Goal: Task Accomplishment & Management: Complete application form

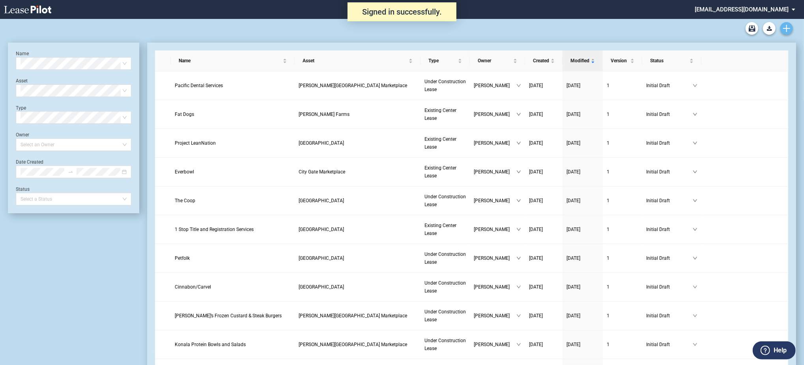
click at [786, 29] on icon "Create new document" at bounding box center [786, 28] width 7 height 7
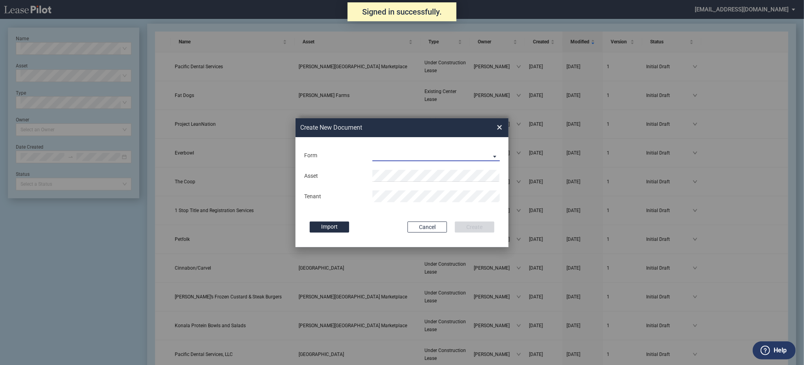
click at [482, 158] on md-select "Existing Center Lease Under Construction Lease" at bounding box center [436, 156] width 127 height 12
click at [427, 164] on md-option "Existing Center Lease" at bounding box center [437, 156] width 140 height 19
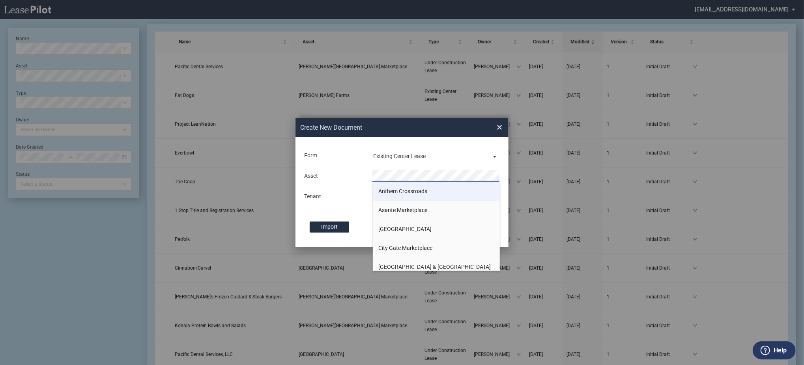
click at [401, 194] on span "Anthem Crossroads" at bounding box center [403, 191] width 49 height 6
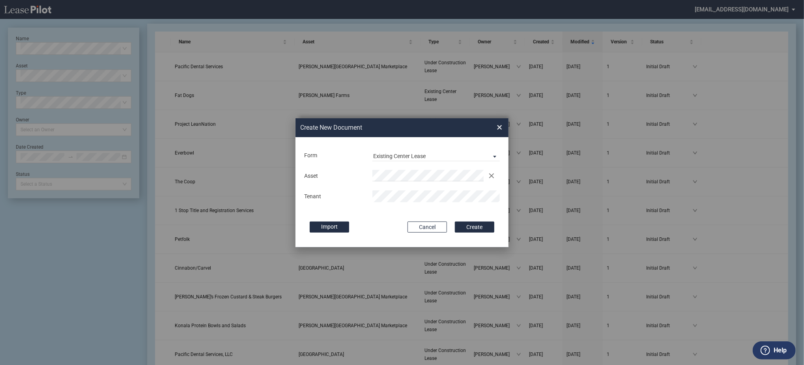
click at [455, 222] on button "Create" at bounding box center [474, 227] width 39 height 11
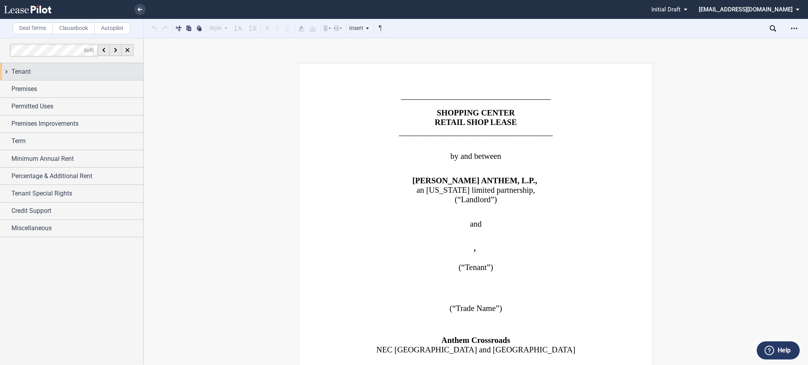
click at [47, 71] on div "Tenant" at bounding box center [77, 71] width 132 height 9
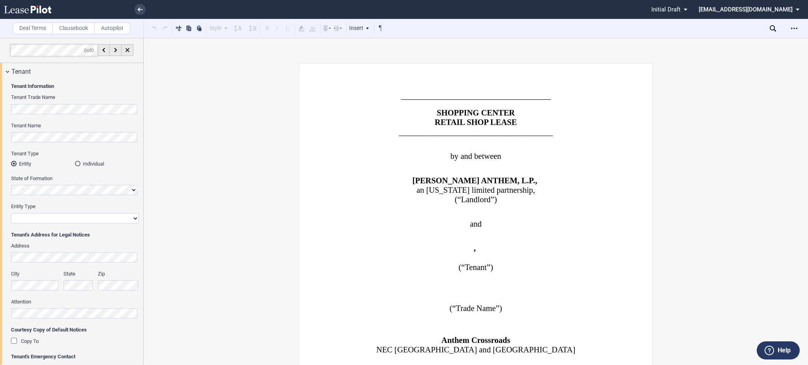
click at [36, 215] on div "Tenant Information Tenant Trade Name Tenant Name Tenant Type Entity Individual …" at bounding box center [71, 280] width 143 height 401
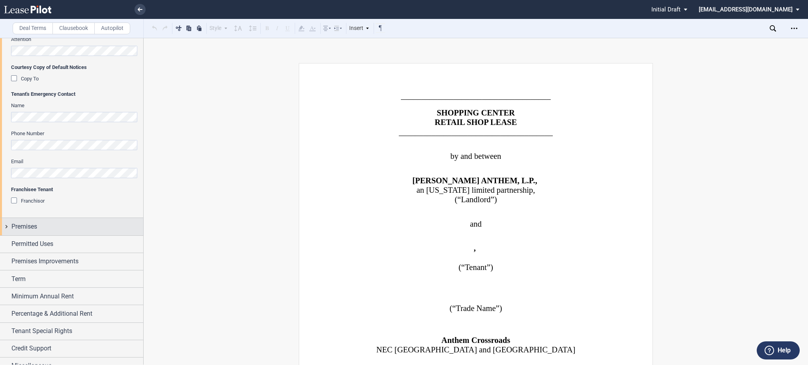
click at [36, 223] on span "Premises" at bounding box center [24, 226] width 26 height 9
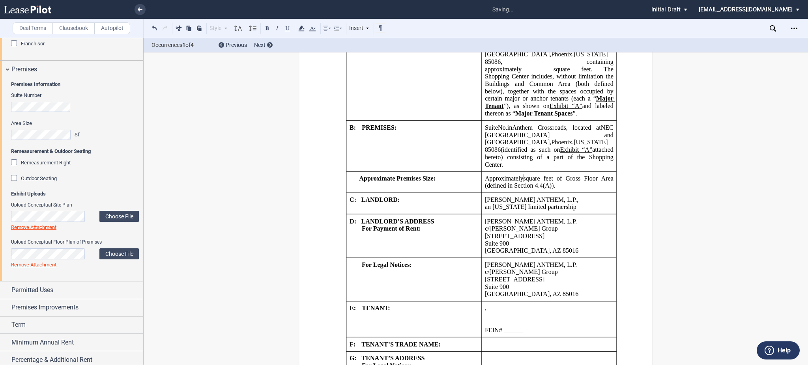
scroll to position [421, 0]
click at [45, 288] on span "Permitted Uses" at bounding box center [32, 289] width 42 height 9
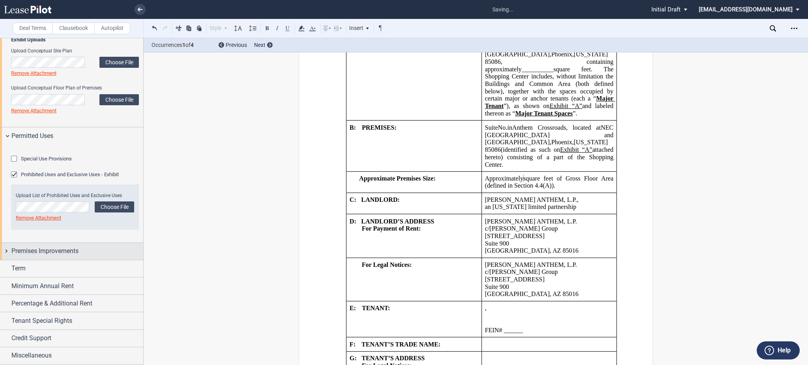
click at [56, 256] on span "Premises Improvements" at bounding box center [44, 251] width 67 height 9
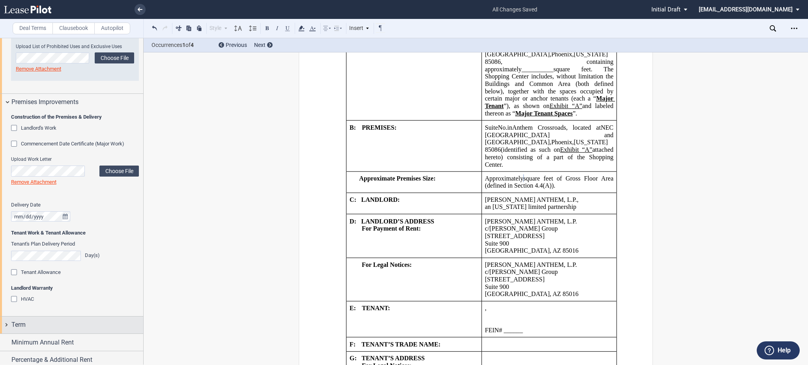
scroll to position [824, 0]
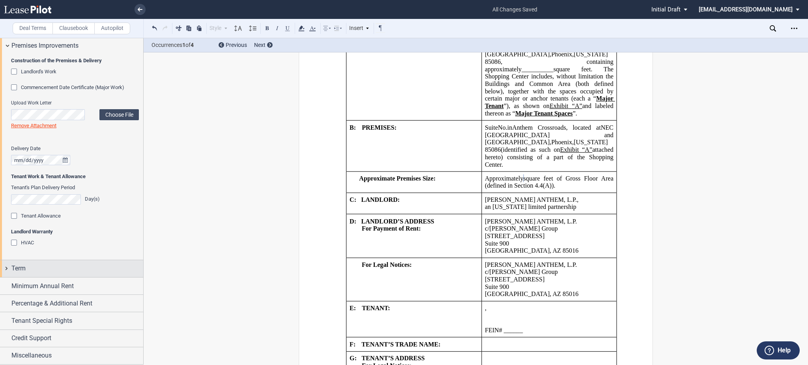
click at [38, 269] on div "Term" at bounding box center [77, 268] width 132 height 9
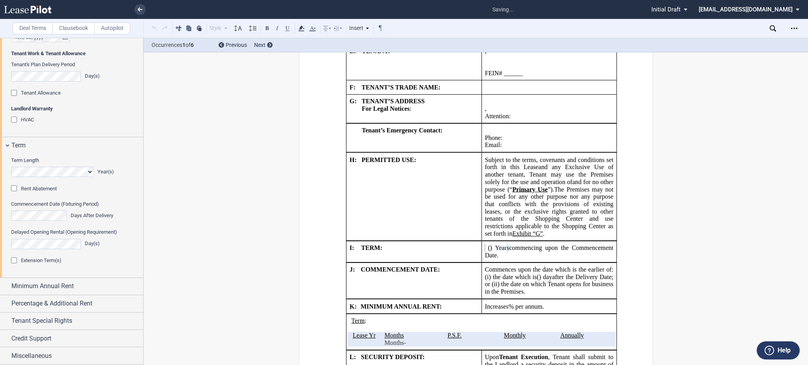
scroll to position [1051, 0]
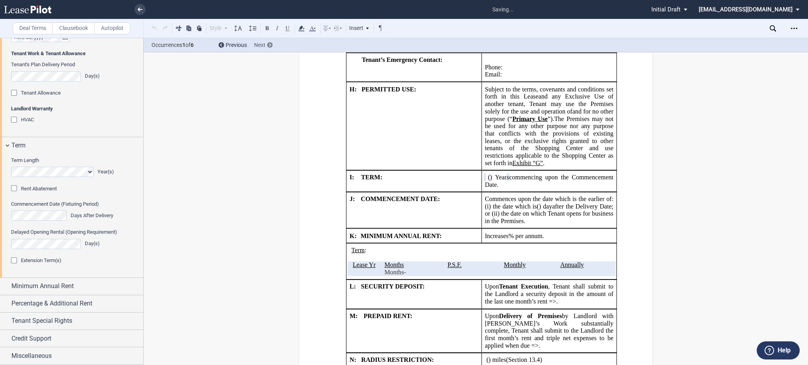
click at [272, 44] on div at bounding box center [270, 45] width 6 height 6
click at [42, 192] on span "Rent Abatement" at bounding box center [39, 189] width 36 height 6
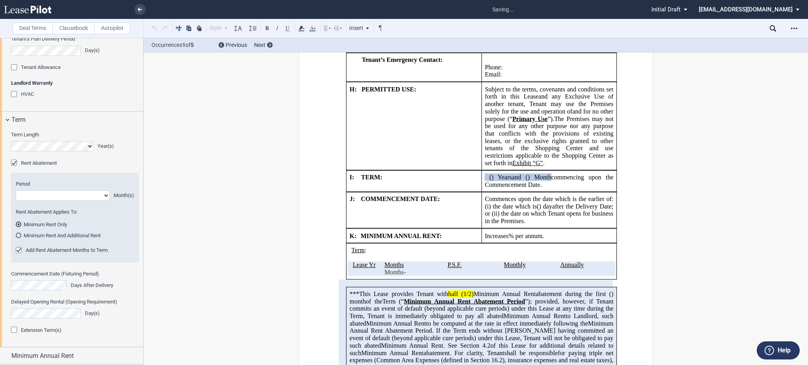
click at [60, 201] on select "1 2 3 4 5 6 7 8 9 10 11" at bounding box center [63, 196] width 94 height 10
select select "number:1"
click at [16, 201] on select "1 2 3 4 5 6 7 8 9 10 11" at bounding box center [63, 196] width 94 height 10
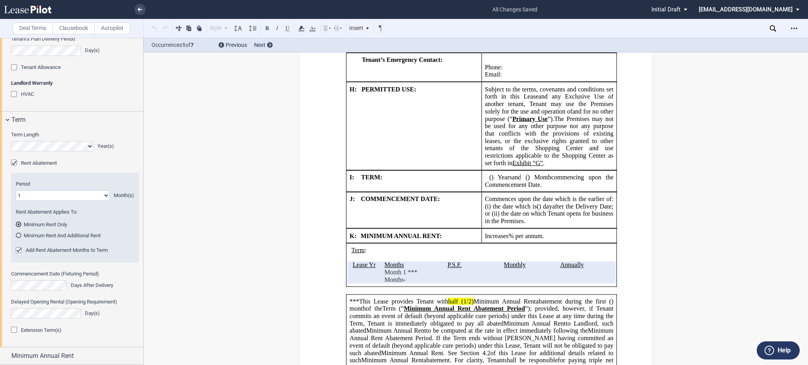
click at [51, 166] on span "Rent Abatement" at bounding box center [39, 163] width 36 height 6
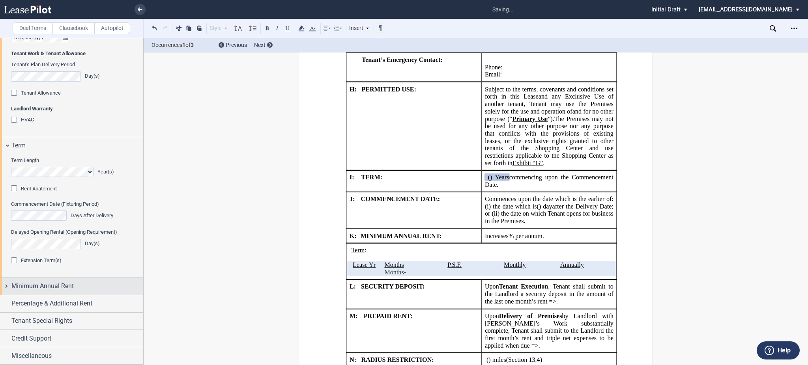
scroll to position [948, 0]
click at [48, 257] on div "Extension Term(s)" at bounding box center [41, 260] width 41 height 7
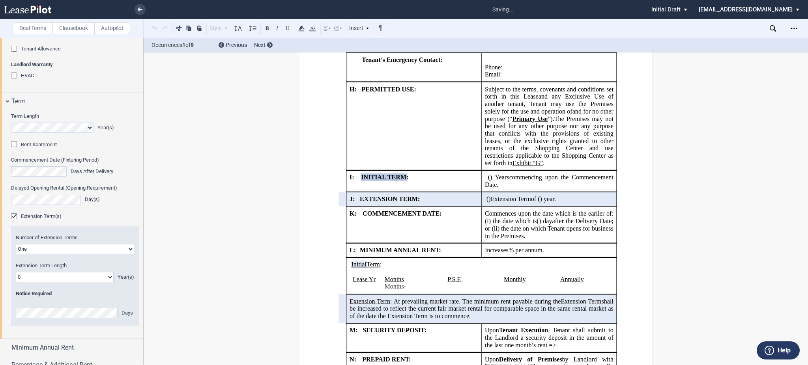
scroll to position [1053, 0]
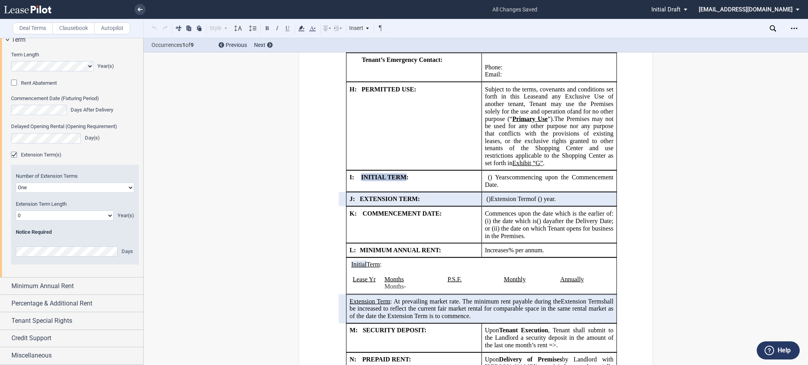
click at [43, 223] on div "Number of Extension Terms One Two Extension Term Length 0 1 2 3 4 5 6 7 8 9 10 …" at bounding box center [75, 215] width 128 height 100
click at [47, 215] on select "0 1 2 3 4 5 6 7 8 9 10 11 12 13 14 15 16 17 18 19 20" at bounding box center [65, 216] width 98 height 10
select select "number:2"
click at [16, 211] on select "0 1 2 3 4 5 6 7 8 9 10 11 12 13 14 15 16 17 18 19 20" at bounding box center [65, 216] width 98 height 10
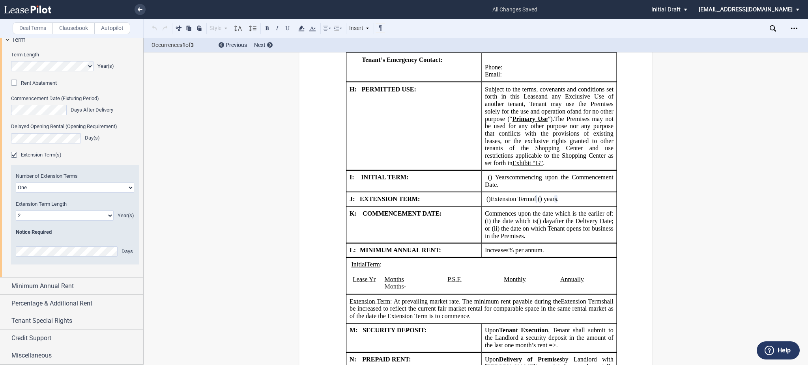
click at [260, 51] on div "Occurrences 1 of 3 Previous Next" at bounding box center [476, 45] width 665 height 14
click at [262, 49] on div "Next" at bounding box center [259, 45] width 11 height 8
click at [55, 293] on div "Minimum Annual Rent" at bounding box center [71, 286] width 143 height 17
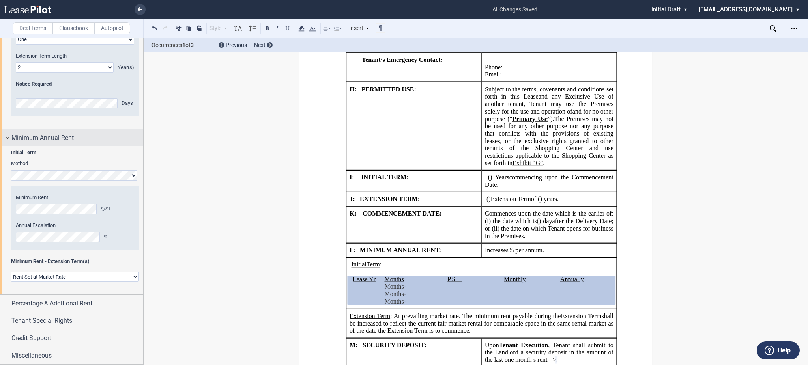
scroll to position [1148, 0]
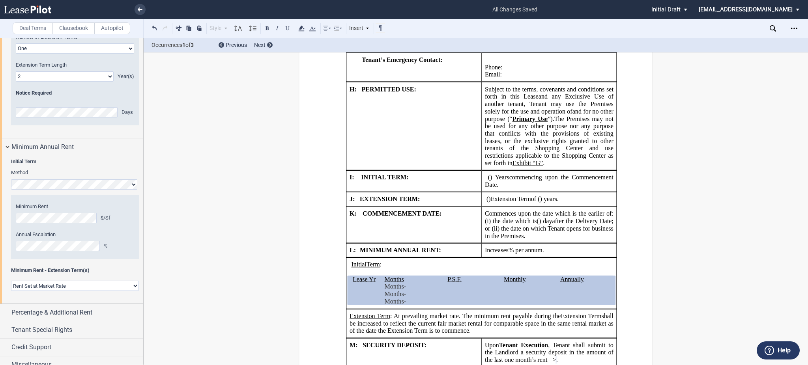
click at [61, 40] on span "Number of Extension Terms" at bounding box center [47, 37] width 62 height 6
click at [62, 54] on select "One Two" at bounding box center [75, 48] width 118 height 10
select select "2"
click at [16, 54] on select "One Two" at bounding box center [75, 48] width 118 height 10
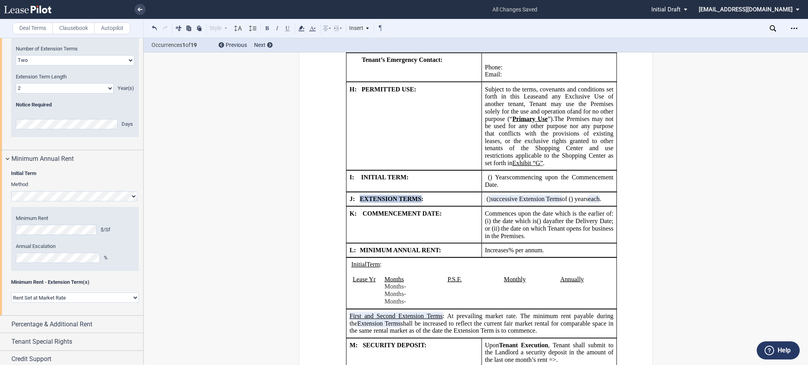
scroll to position [1201, 0]
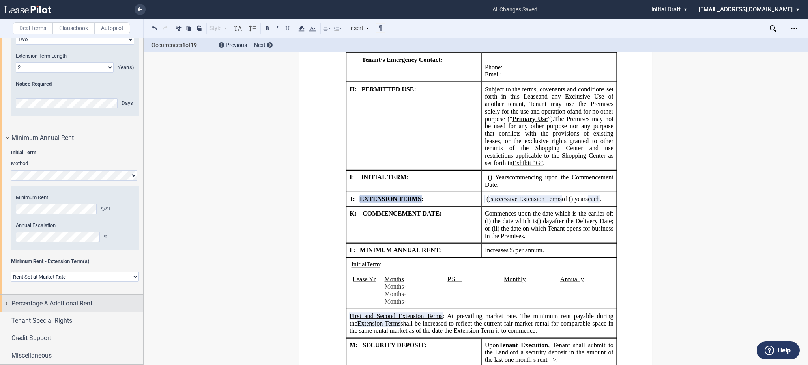
click at [71, 297] on div "Percentage & Additional Rent" at bounding box center [71, 303] width 143 height 17
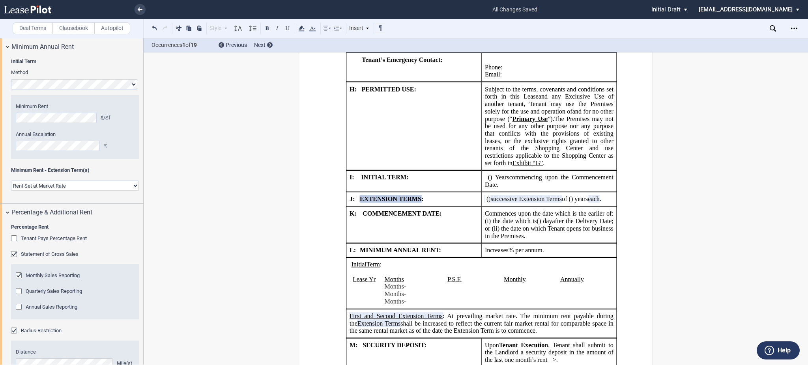
scroll to position [1359, 0]
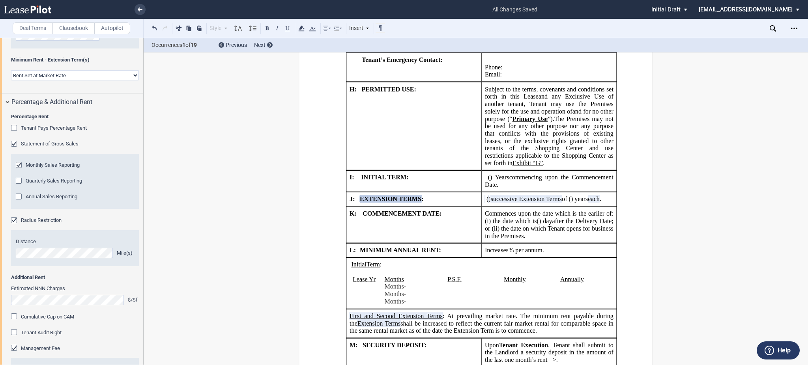
click at [69, 132] on div "Tenant Pays Percentage Rent" at bounding box center [54, 128] width 66 height 7
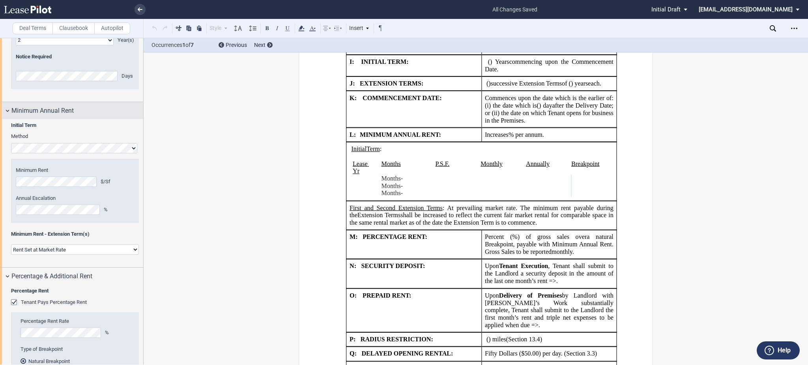
scroll to position [1148, 0]
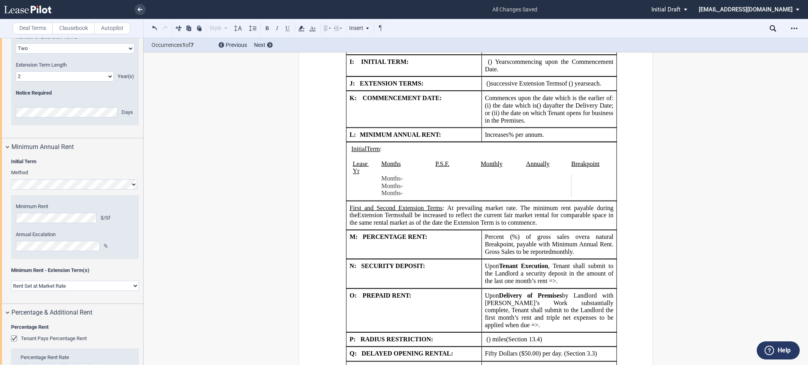
click at [61, 82] on select "0 1 2 3 4 5 6 7 8 9 10 11 12 13 14 15 16 17 18 19 20" at bounding box center [65, 76] width 98 height 10
select select "number:3"
click at [16, 82] on select "0 1 2 3 4 5 6 7 8 9 10 11 12 13 14 15 16 17 18 19 20" at bounding box center [65, 76] width 98 height 10
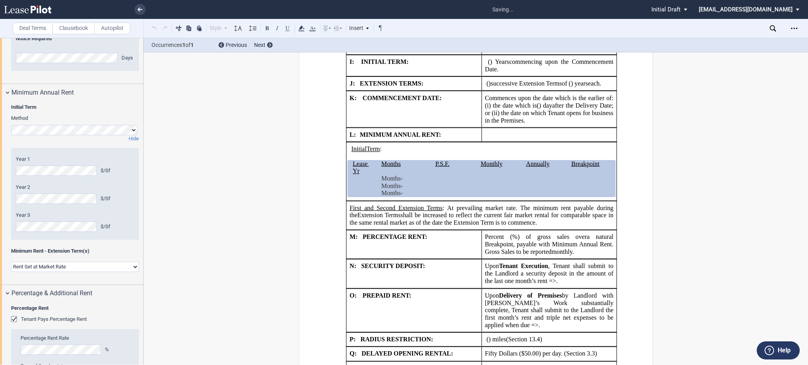
scroll to position [1254, 0]
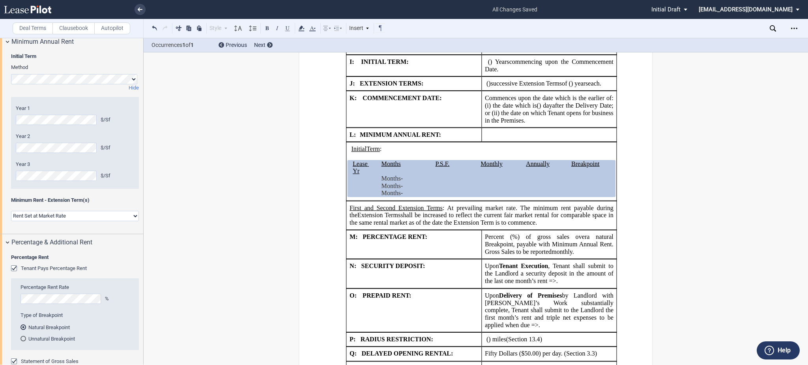
click at [84, 221] on select "Rent Set at Market Rate Rent Specified in Lease" at bounding box center [75, 216] width 128 height 10
select select "fixed"
click at [11, 221] on select "Rent Set at Market Rate Rent Specified in Lease" at bounding box center [75, 216] width 128 height 10
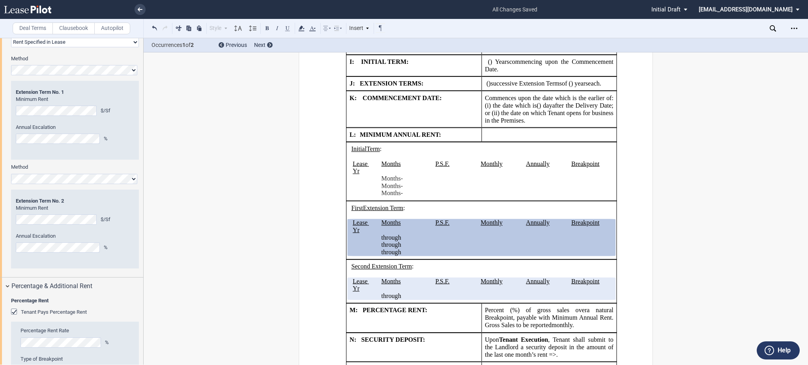
scroll to position [1517, 0]
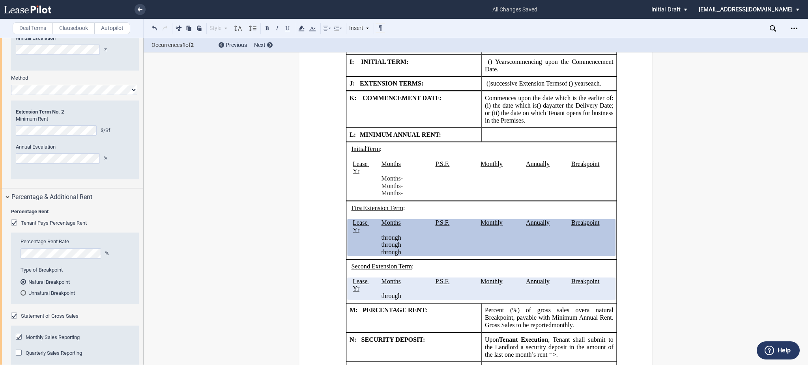
click at [41, 136] on editor-control "Minimum Rent $/Sf" at bounding box center [75, 126] width 118 height 20
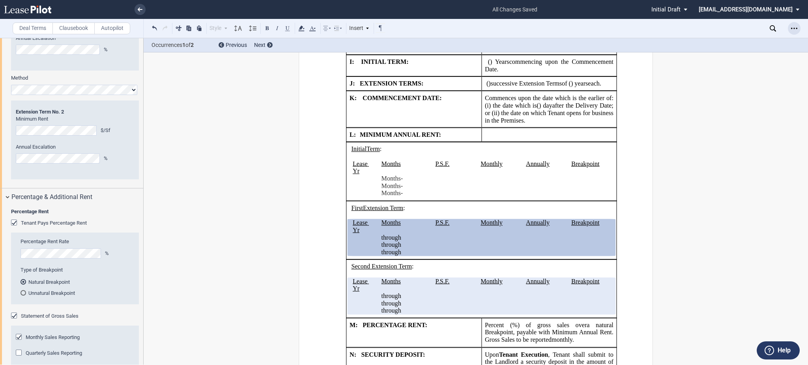
click at [794, 25] on icon "Open Lease options menu" at bounding box center [794, 28] width 6 height 6
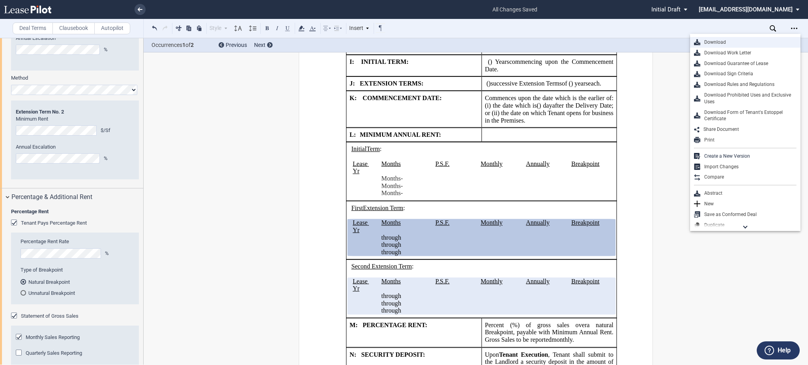
click at [728, 41] on div "Download" at bounding box center [749, 42] width 96 height 7
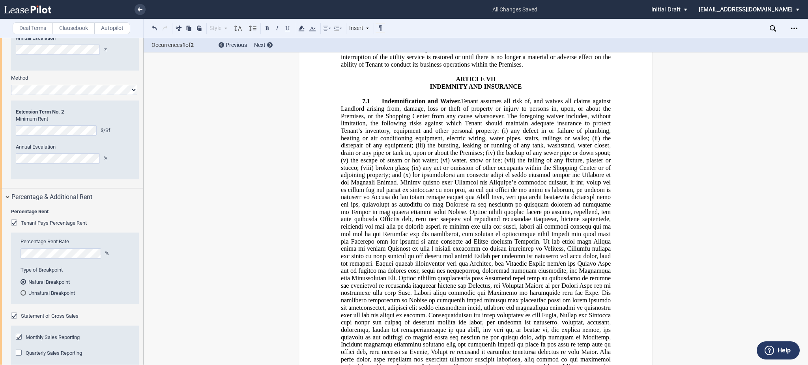
scroll to position [5385, 0]
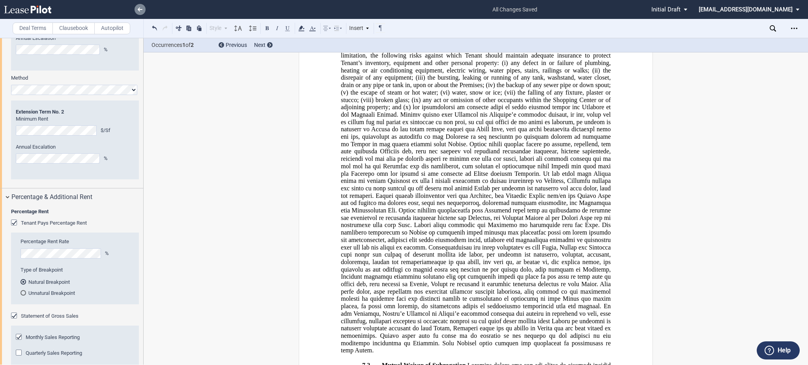
click at [142, 5] on link at bounding box center [140, 9] width 11 height 11
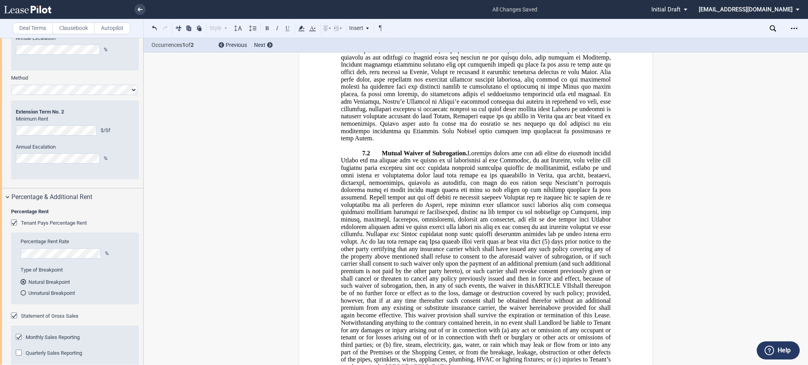
scroll to position [5649, 0]
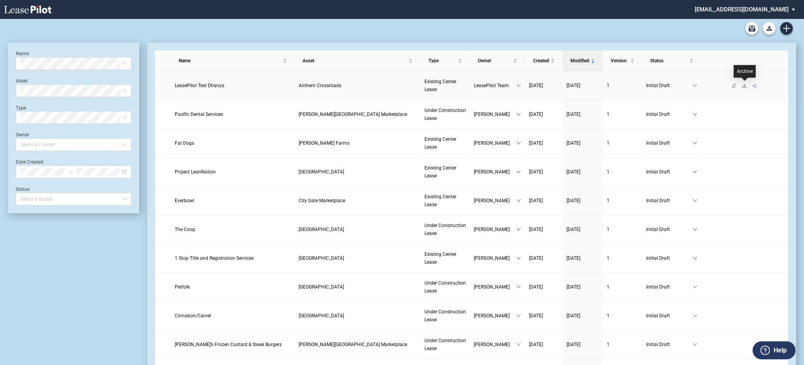
click at [743, 84] on icon "download" at bounding box center [744, 85] width 5 height 5
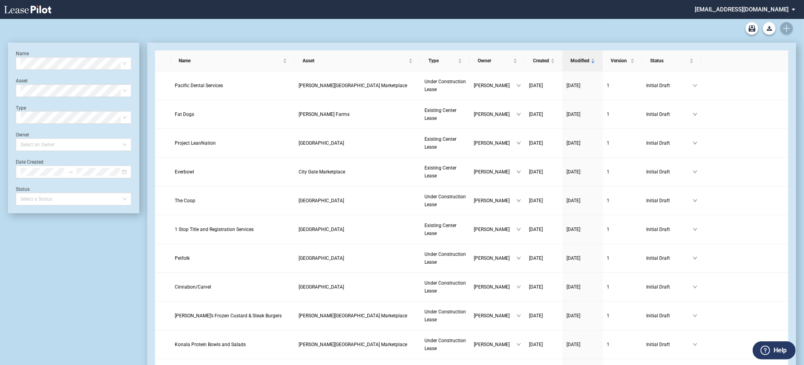
click at [784, 28] on div "Blank Existing Center Lease Form Blank Under Construction Lease Form" at bounding box center [402, 28] width 789 height 19
click at [788, 31] on icon "Create new document" at bounding box center [786, 28] width 7 height 7
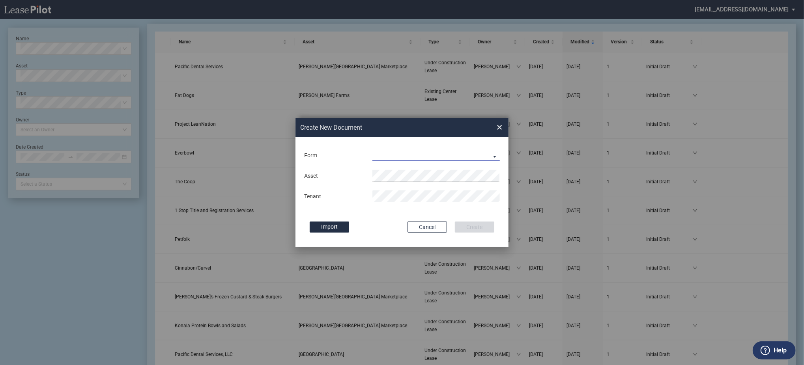
click at [432, 155] on md-select "Existing Center Lease Under Construction Lease" at bounding box center [436, 156] width 127 height 12
click at [421, 177] on div "Under Construction Lease" at bounding box center [408, 175] width 71 height 9
click at [410, 168] on div "Asset Tenant" at bounding box center [401, 186] width 197 height 41
click at [414, 155] on div "Under Construction Lease" at bounding box center [405, 156] width 64 height 6
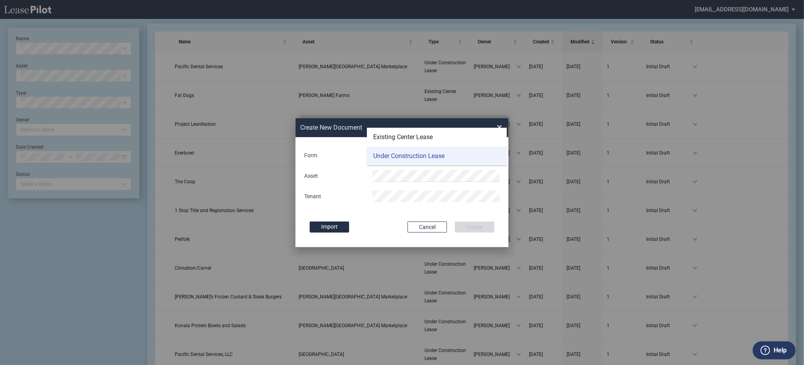
click at [415, 154] on div "Under Construction Lease" at bounding box center [408, 156] width 71 height 9
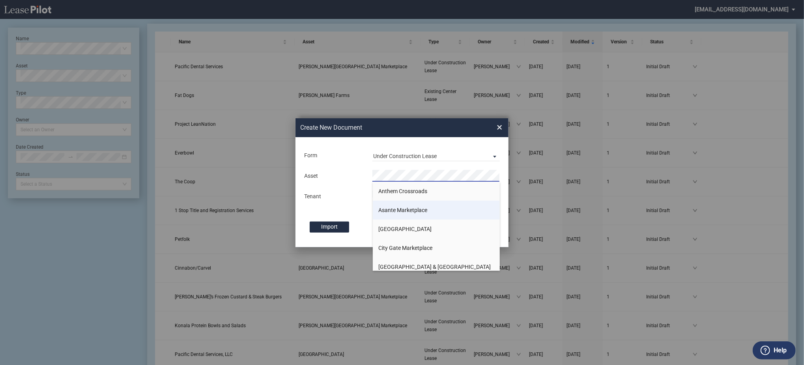
click at [399, 204] on li "Asante Marketplace" at bounding box center [436, 210] width 127 height 19
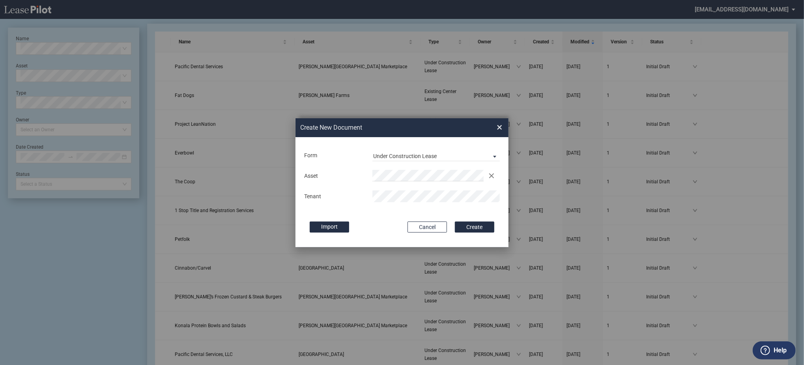
click at [455, 222] on button "Create" at bounding box center [474, 227] width 39 height 11
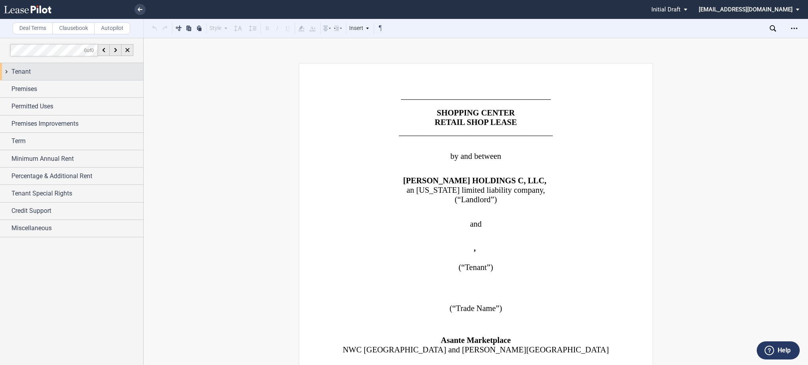
click at [53, 64] on div "Tenant" at bounding box center [71, 71] width 143 height 17
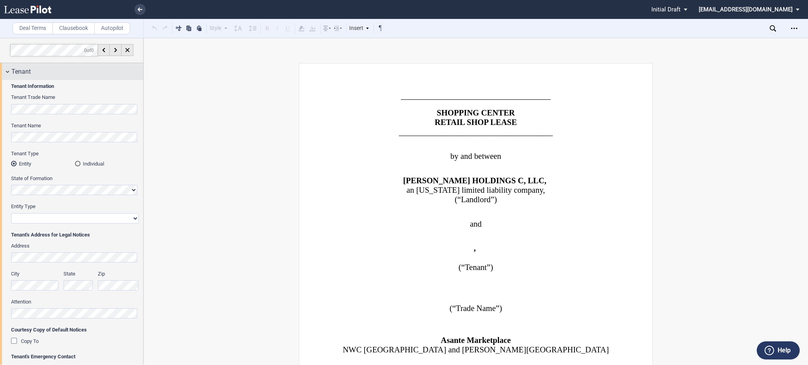
click at [29, 62] on div "0 of 0" at bounding box center [72, 50] width 144 height 25
click at [30, 74] on span "Tenant" at bounding box center [20, 71] width 19 height 9
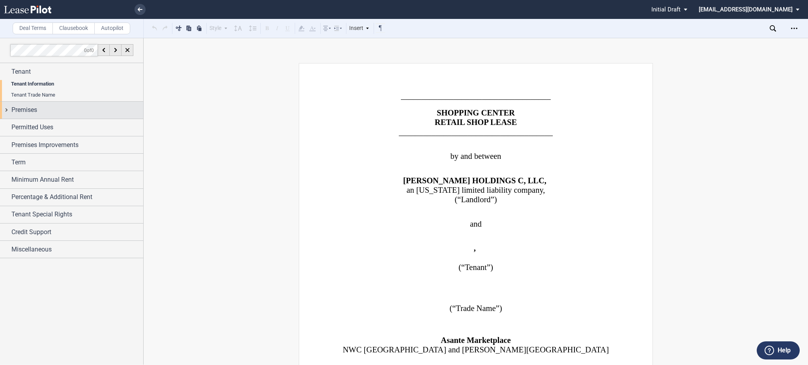
click at [12, 105] on span "Premises" at bounding box center [24, 109] width 26 height 9
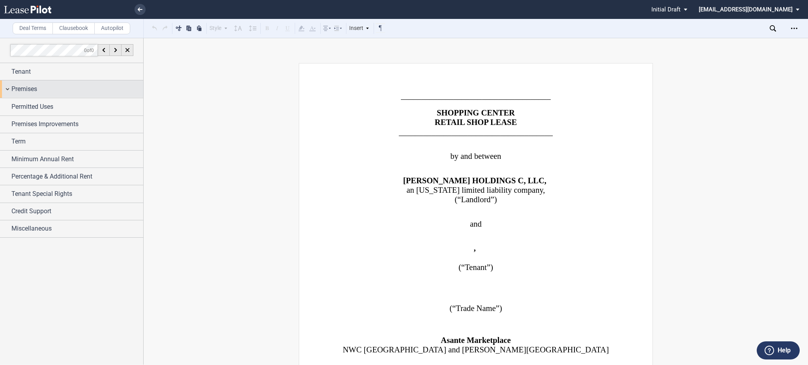
click at [4, 89] on div "Premises" at bounding box center [71, 89] width 143 height 17
click at [15, 90] on span "Premises" at bounding box center [24, 88] width 26 height 9
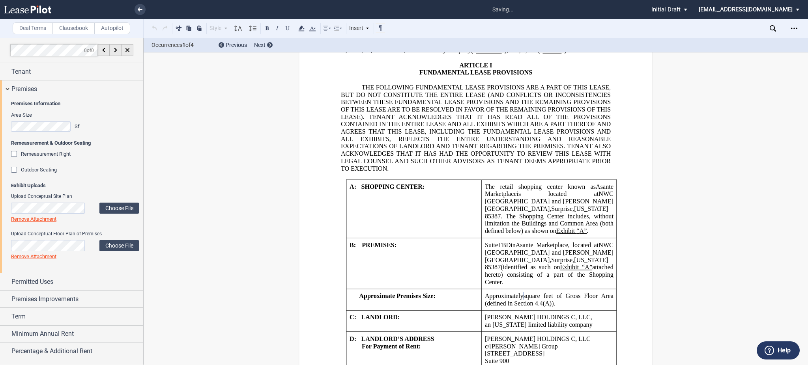
scroll to position [693, 0]
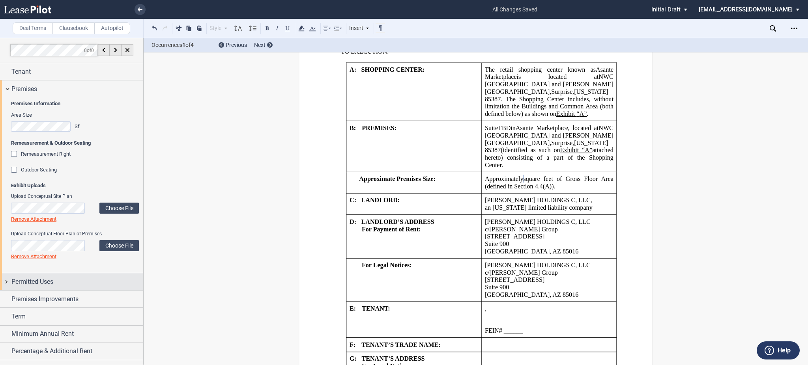
click at [39, 285] on span "Permitted Uses" at bounding box center [32, 281] width 42 height 9
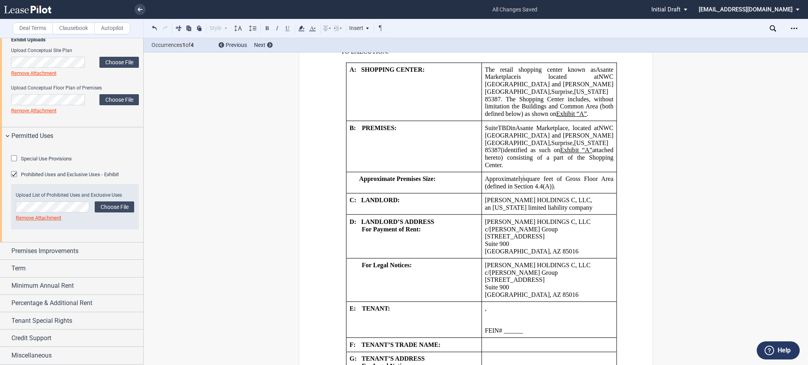
scroll to position [189, 0]
click at [53, 248] on span "Premises Improvements" at bounding box center [44, 251] width 67 height 9
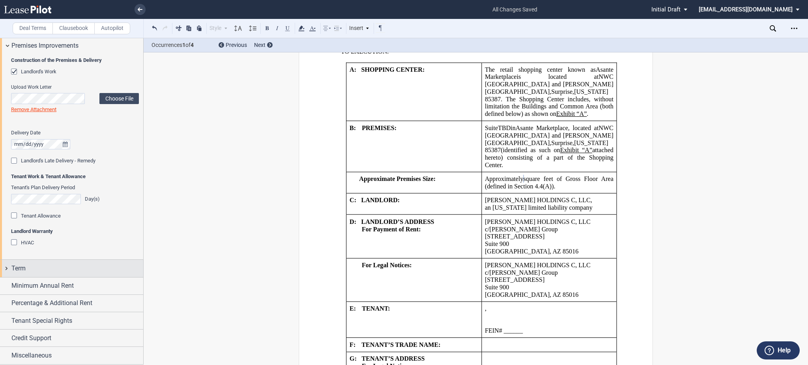
click at [45, 266] on div "Term" at bounding box center [77, 268] width 132 height 9
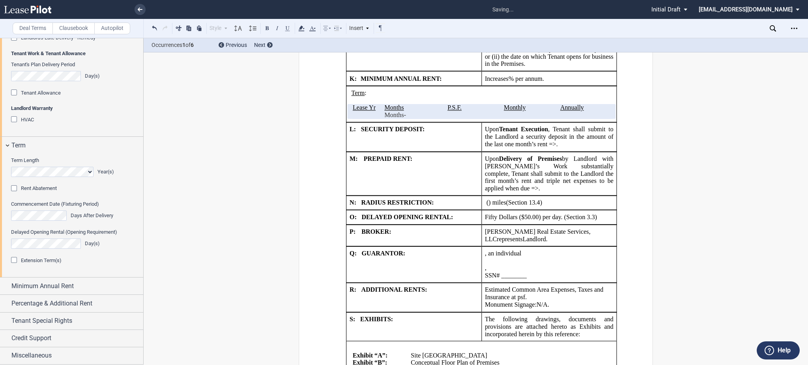
scroll to position [1180, 0]
click at [42, 295] on div "Minimum Annual Rent" at bounding box center [71, 286] width 143 height 17
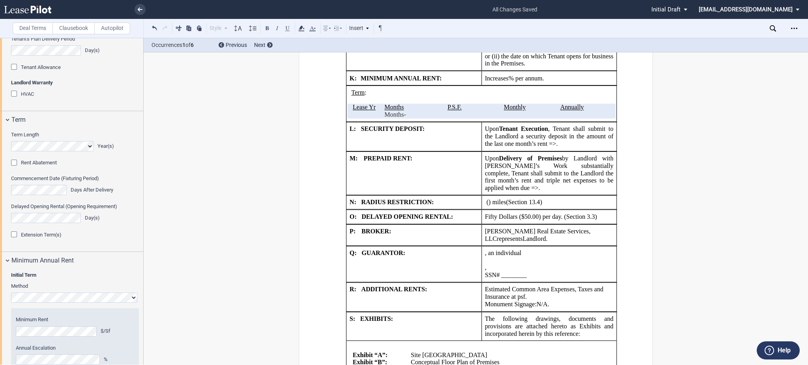
scroll to position [635, 0]
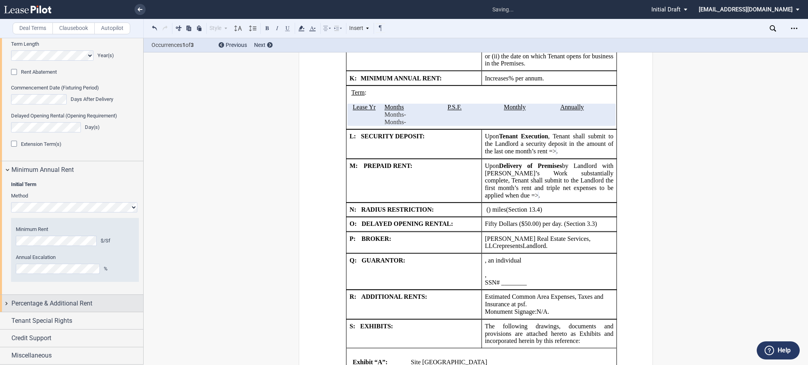
click at [41, 309] on div "Percentage & Additional Rent" at bounding box center [71, 303] width 143 height 17
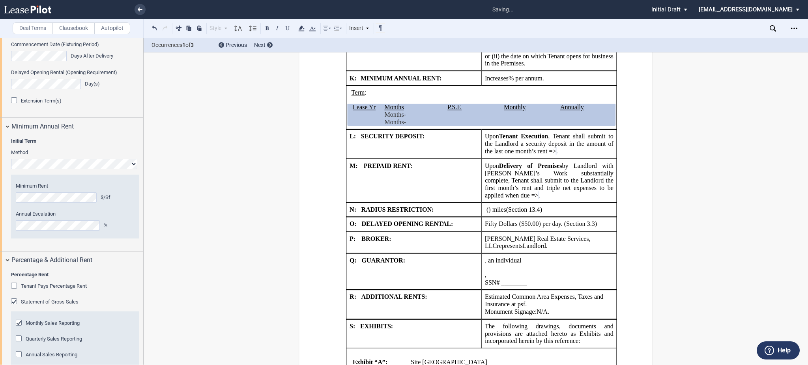
click at [41, 289] on span "Tenant Pays Percentage Rent" at bounding box center [54, 286] width 66 height 6
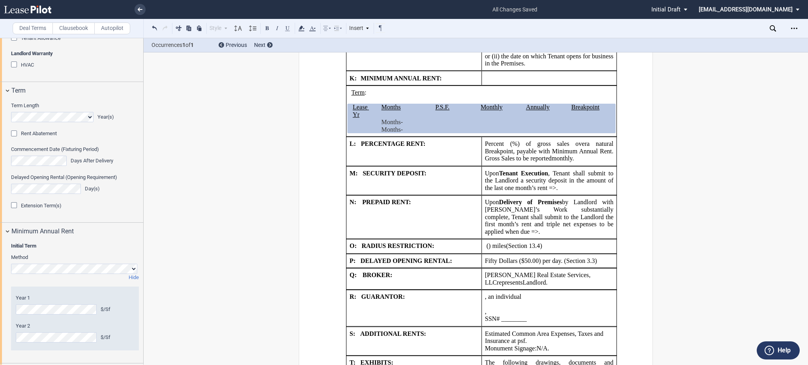
scroll to position [529, 0]
click at [46, 209] on span "Extension Term(s)" at bounding box center [41, 206] width 41 height 6
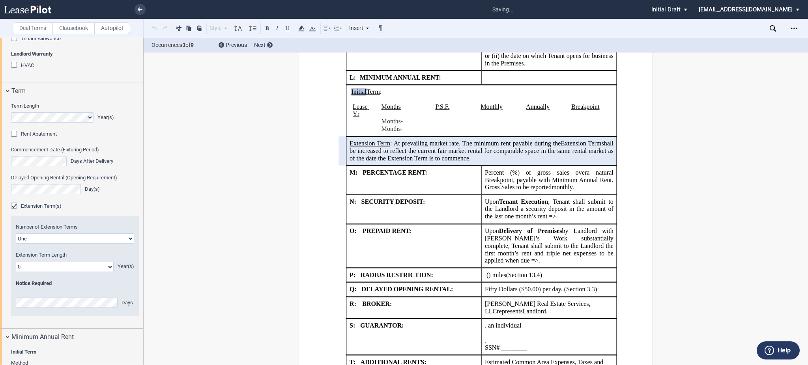
scroll to position [582, 0]
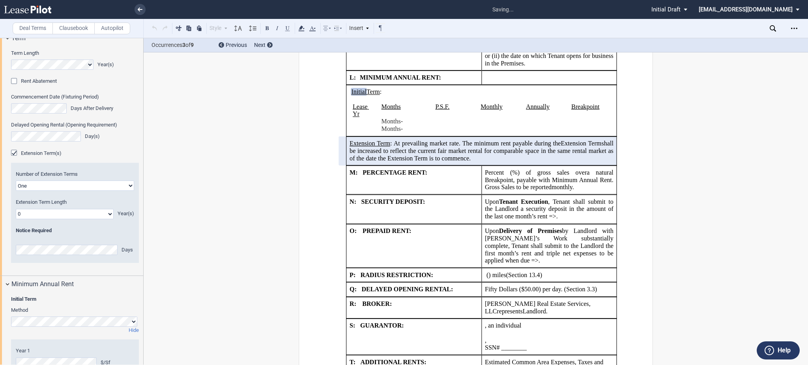
click at [51, 206] on label "Extension Term Length" at bounding box center [75, 202] width 118 height 7
click at [52, 219] on select "0 1 2 3 4 5 6 7 8 9 10 11 12 13 14 15 16 17 18 19 20" at bounding box center [65, 214] width 98 height 10
select select "number:5"
click at [16, 219] on select "0 1 2 3 4 5 6 7 8 9 10 11 12 13 14 15 16 17 18 19 20" at bounding box center [65, 214] width 98 height 10
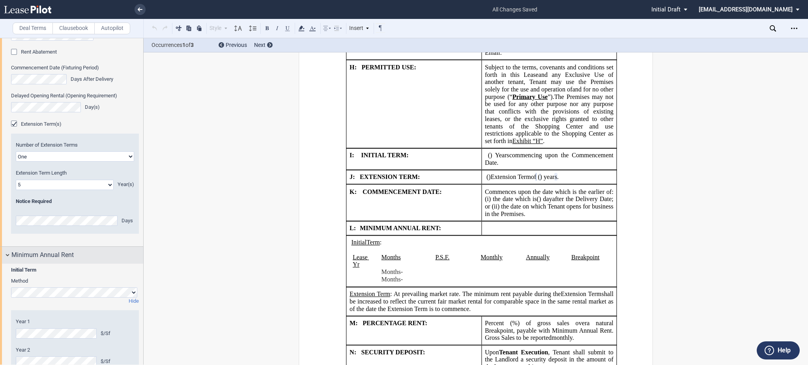
scroll to position [740, 0]
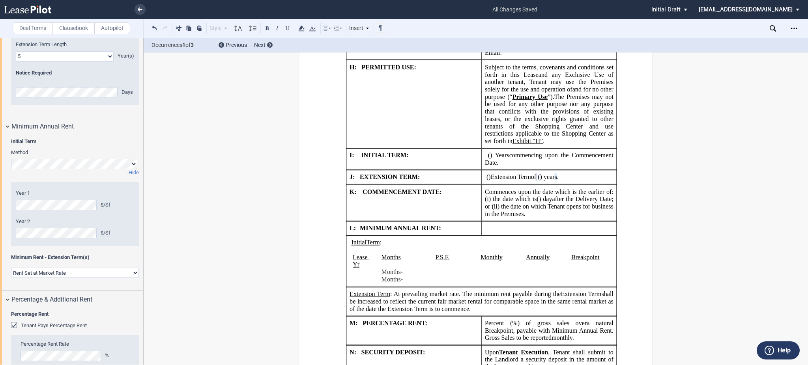
click at [121, 246] on div "Year 1 $/Sf Year 2 $/Sf Minimum Rent $/Sf Annual Escalation % Year 1 $/Month Ye…" at bounding box center [75, 214] width 128 height 64
click at [96, 278] on div "Rent Set at Market Rate Rent Specified in Lease" at bounding box center [75, 271] width 128 height 13
click at [96, 278] on select "Rent Set at Market Rate Rent Specified in Lease" at bounding box center [75, 273] width 128 height 10
select select "fixed"
click at [11, 278] on select "Rent Set at Market Rate Rent Specified in Lease" at bounding box center [75, 273] width 128 height 10
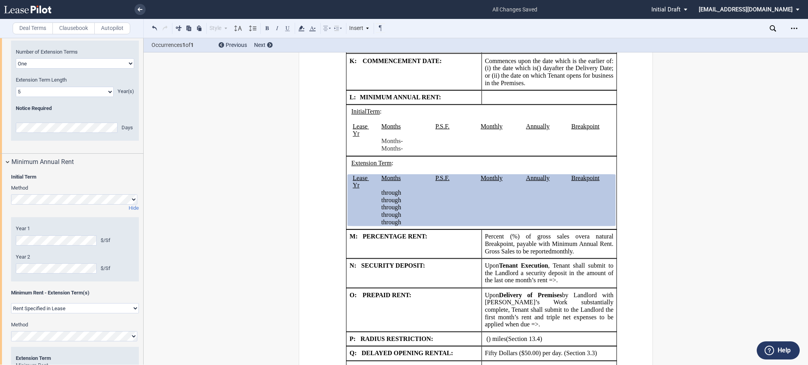
scroll to position [687, 0]
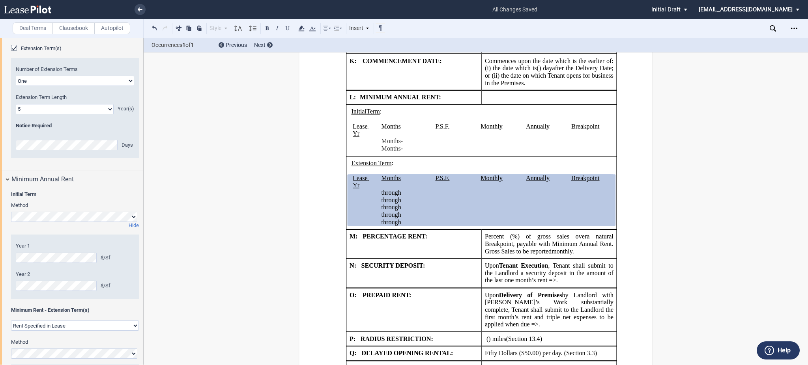
drag, startPoint x: 66, startPoint y: 114, endPoint x: 66, endPoint y: 120, distance: 6.3
click at [66, 86] on editor-control "Number of Extension Terms One Two" at bounding box center [75, 76] width 118 height 20
click at [66, 86] on select "One Two" at bounding box center [75, 81] width 118 height 10
click at [59, 86] on select "One Two" at bounding box center [75, 81] width 118 height 10
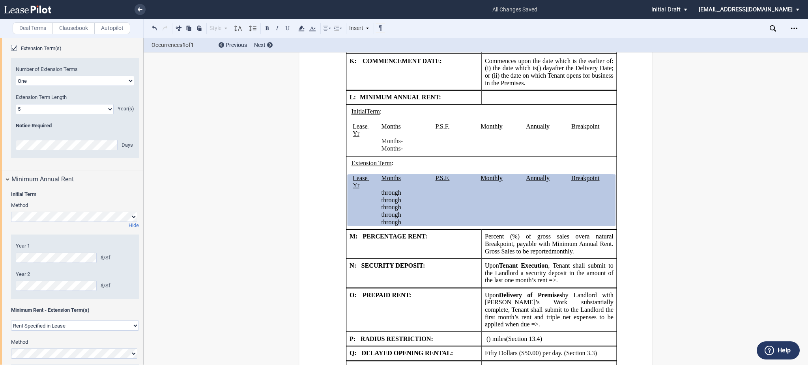
select select "2"
click at [16, 86] on select "One Two" at bounding box center [75, 81] width 118 height 10
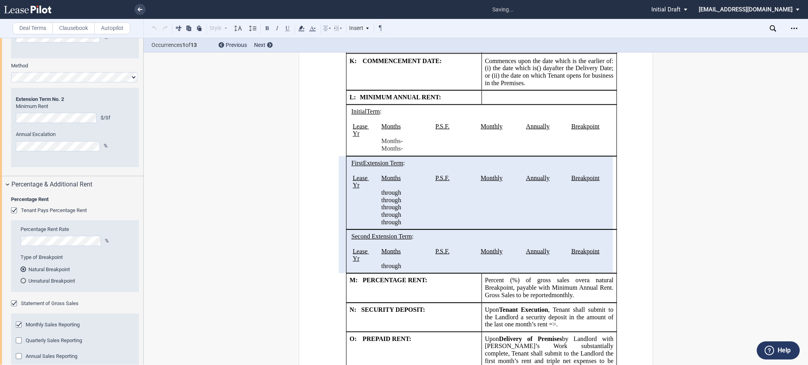
scroll to position [1003, 0]
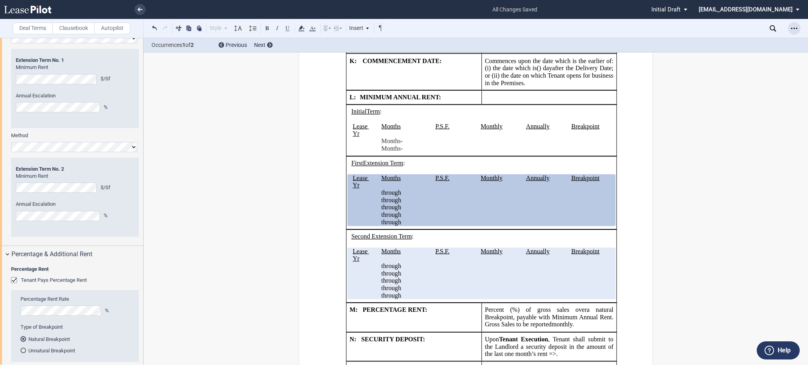
click at [799, 29] on div "Open Lease options menu" at bounding box center [794, 28] width 13 height 13
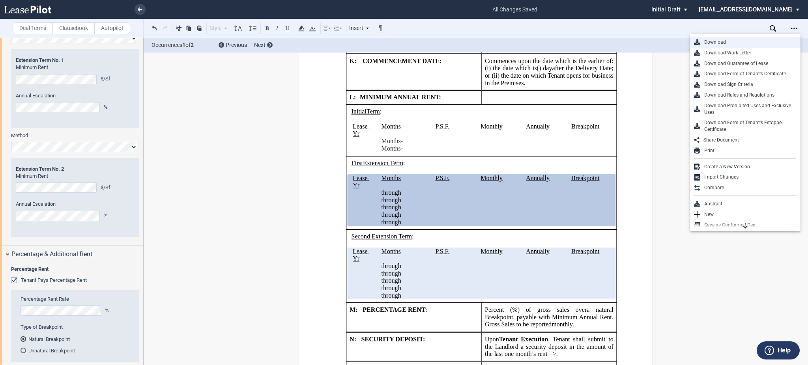
click at [757, 38] on div "Download" at bounding box center [745, 42] width 111 height 11
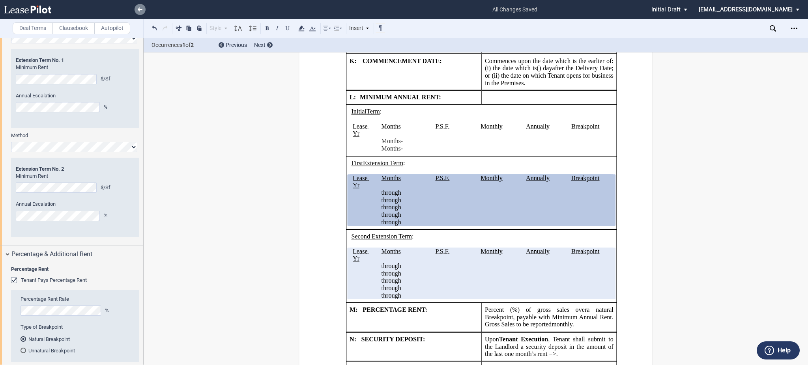
click at [140, 13] on link at bounding box center [140, 9] width 11 height 11
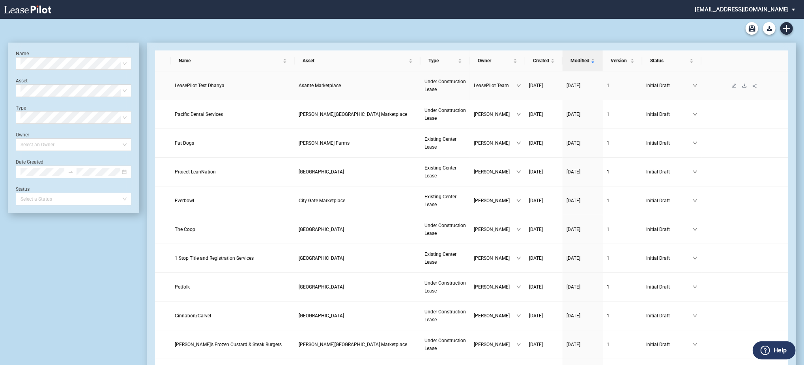
click at [747, 86] on icon "download" at bounding box center [744, 85] width 5 height 5
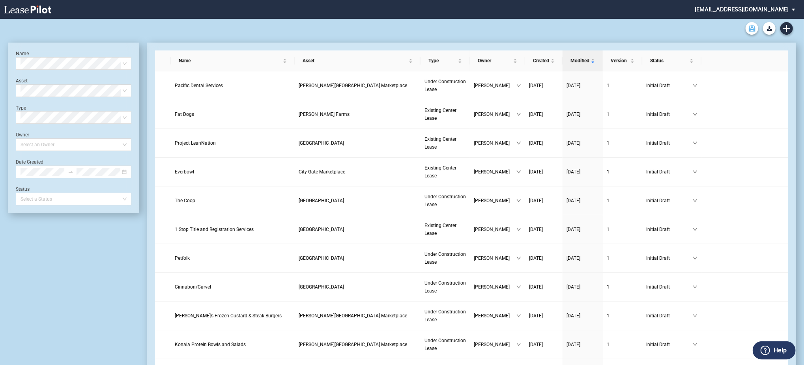
click at [749, 30] on icon "Archive" at bounding box center [752, 28] width 7 height 6
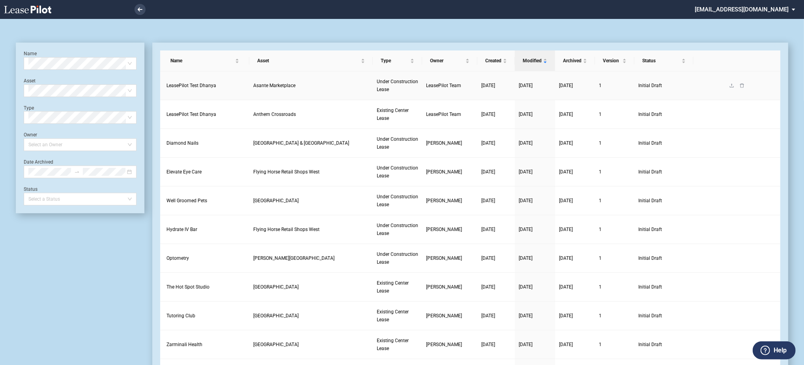
click at [745, 85] on link at bounding box center [742, 86] width 10 height 6
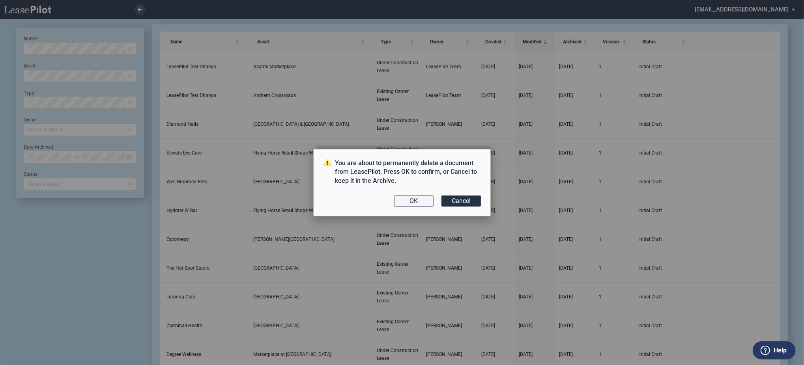
click at [425, 204] on button "OK" at bounding box center [413, 201] width 39 height 11
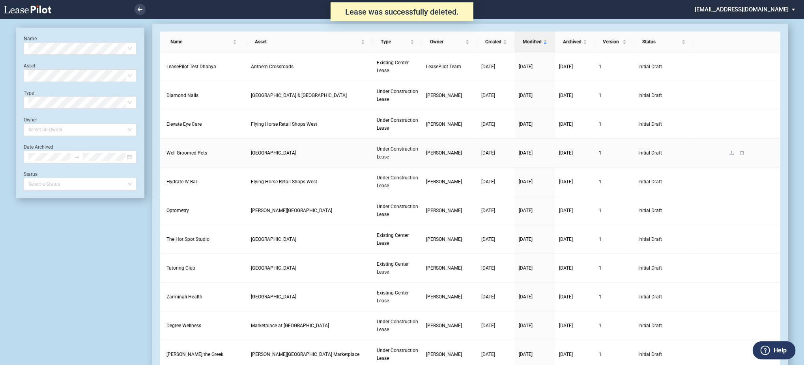
scroll to position [19, 0]
click at [743, 65] on icon "delete" at bounding box center [742, 66] width 4 height 4
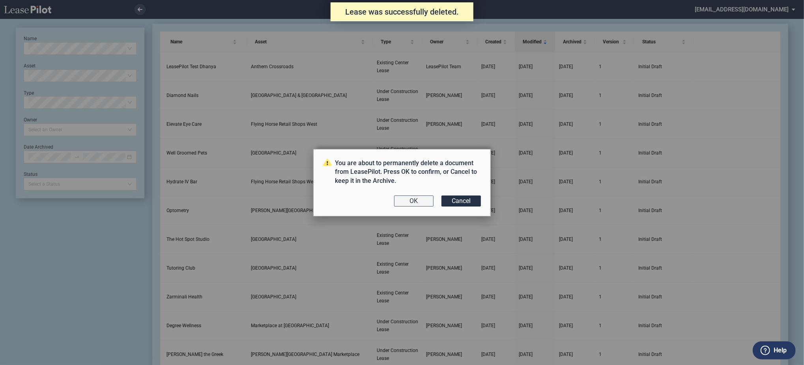
click at [418, 206] on button "OK" at bounding box center [413, 201] width 39 height 11
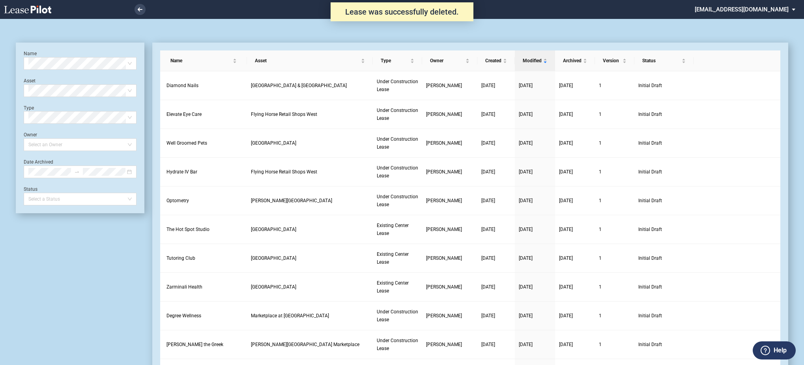
scroll to position [19, 0]
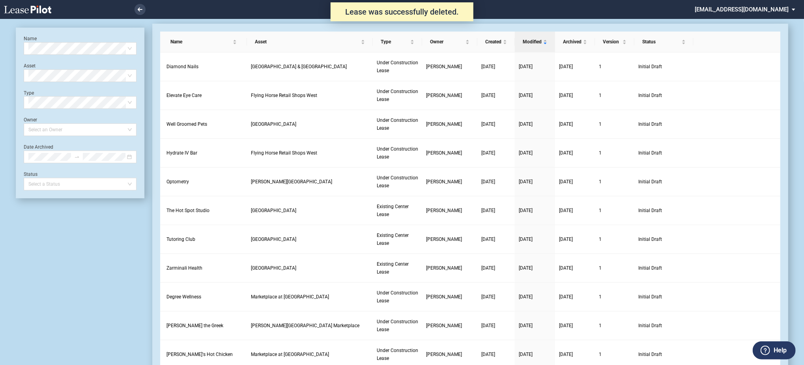
click at [46, 37] on div "Name Select name" at bounding box center [80, 45] width 113 height 19
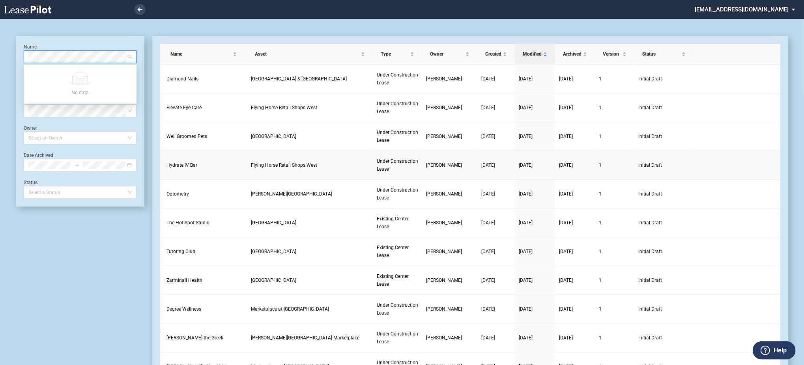
scroll to position [0, 0]
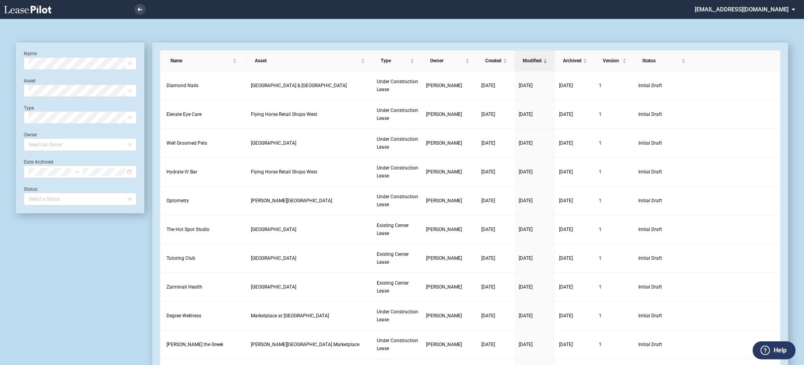
click at [52, 9] on link at bounding box center [41, 9] width 75 height 19
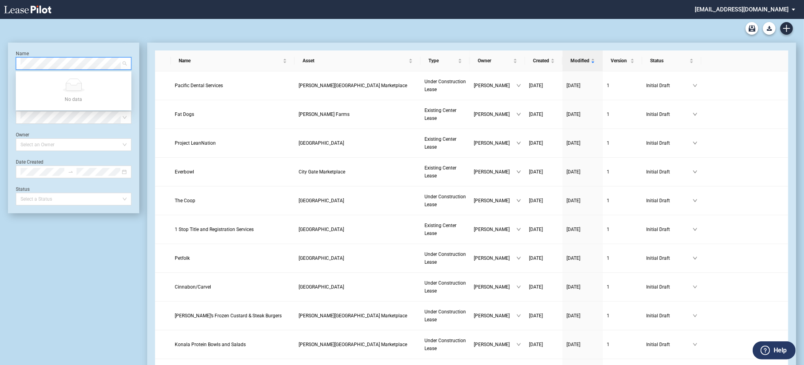
click at [785, 8] on md-select "[EMAIL_ADDRESS][DOMAIN_NAME] Change Password 2-Factor Authentication Admin Area…" at bounding box center [748, 9] width 108 height 18
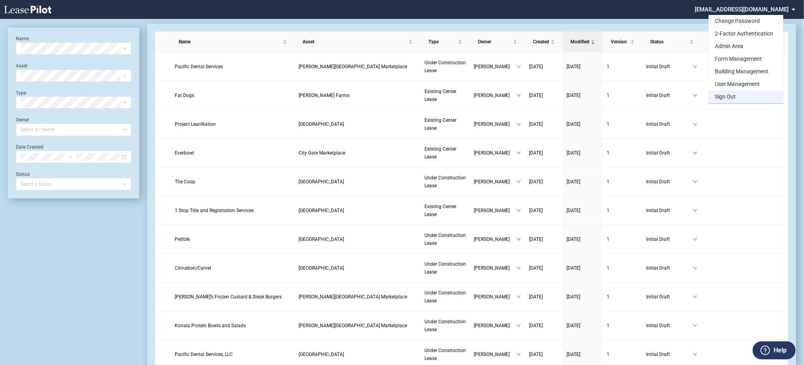
click at [742, 96] on md-option "Sign Out" at bounding box center [746, 97] width 75 height 13
